Goal: Information Seeking & Learning: Learn about a topic

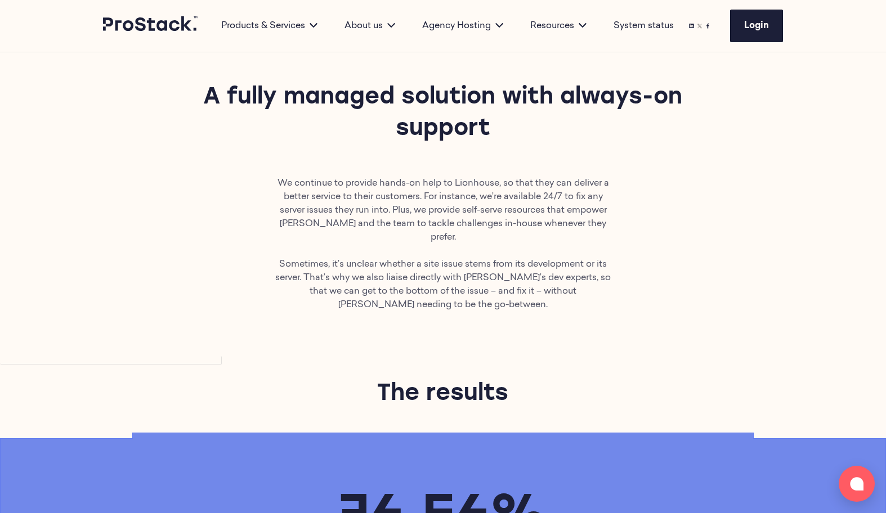
scroll to position [1335, 0]
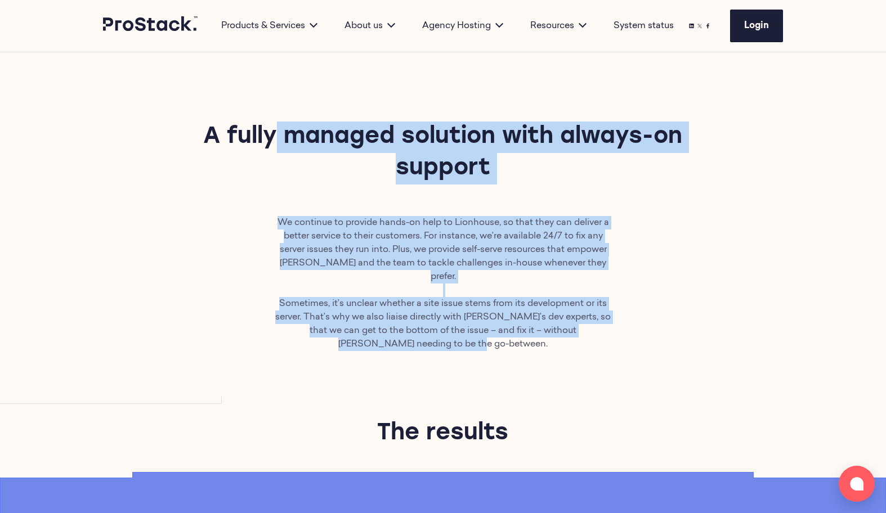
drag, startPoint x: 321, startPoint y: 96, endPoint x: 557, endPoint y: 325, distance: 328.7
click at [561, 313] on main "Back to all case studies Managing a smooth server migration for digital agency …" at bounding box center [443, 156] width 886 height 2878
click at [557, 325] on div "We continue to provide hands-on help to Lionhouse, so that they can deliver a b…" at bounding box center [443, 306] width 886 height 180
drag, startPoint x: 548, startPoint y: 298, endPoint x: 255, endPoint y: 104, distance: 351.3
click at [255, 104] on main "Back to all case studies Managing a smooth server migration for digital agency …" at bounding box center [443, 156] width 886 height 2878
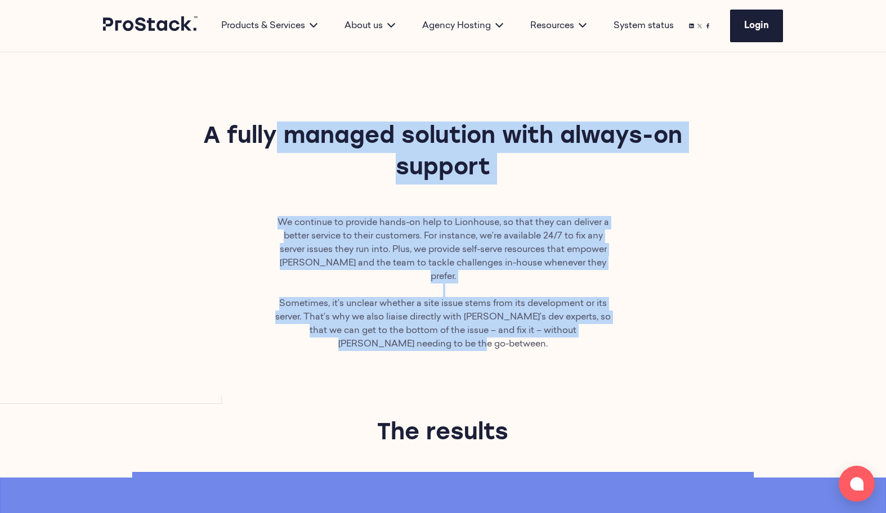
drag, startPoint x: 172, startPoint y: 100, endPoint x: 523, endPoint y: 308, distance: 408.7
click at [523, 308] on main "Back to all case studies Managing a smooth server migration for digital agency …" at bounding box center [443, 156] width 886 height 2878
click at [523, 308] on div "We continue to provide hands-on help to Lionhouse, so that they can deliver a b…" at bounding box center [443, 306] width 886 height 180
drag, startPoint x: 523, startPoint y: 287, endPoint x: 167, endPoint y: 87, distance: 408.4
click at [167, 87] on main "Back to all case studies Managing a smooth server migration for digital agency …" at bounding box center [443, 156] width 886 height 2878
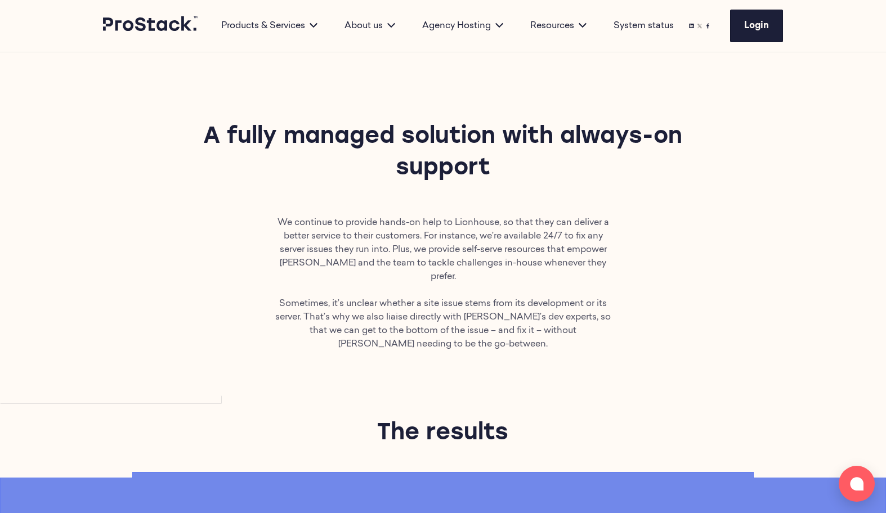
click at [168, 122] on div "A fully managed solution with always-on support" at bounding box center [443, 153] width 770 height 63
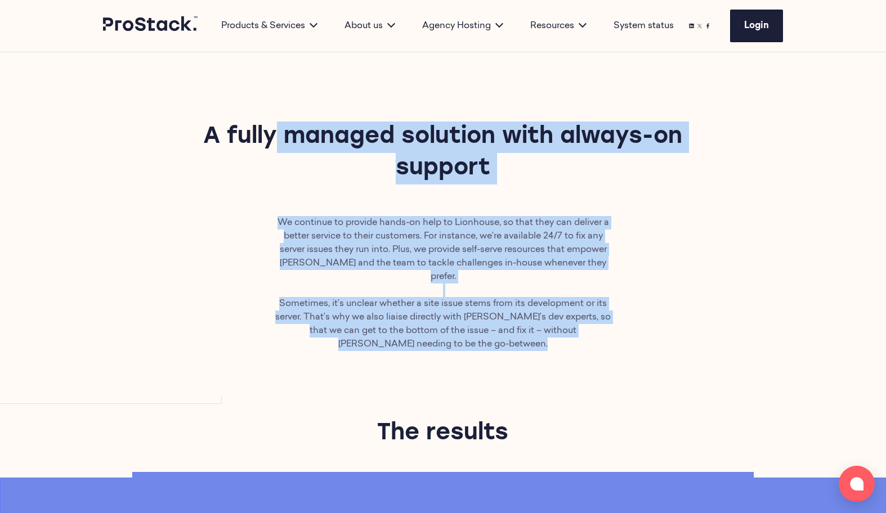
drag, startPoint x: 168, startPoint y: 89, endPoint x: 536, endPoint y: 290, distance: 419.3
click at [536, 290] on main "Back to all case studies Managing a smooth server migration for digital agency …" at bounding box center [443, 156] width 886 height 2878
click at [209, 217] on div "We continue to provide hands-on help to Lionhouse, so that they can deliver a b…" at bounding box center [443, 283] width 770 height 135
